Goal: Check status: Check status

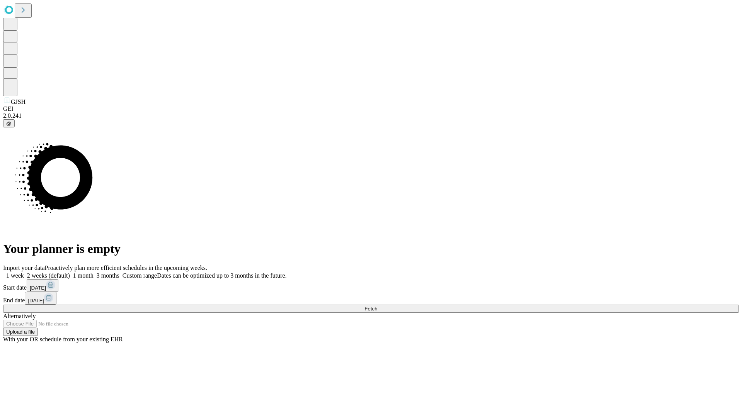
click at [377, 306] on span "Fetch" at bounding box center [370, 309] width 13 height 6
